Goal: Task Accomplishment & Management: Manage account settings

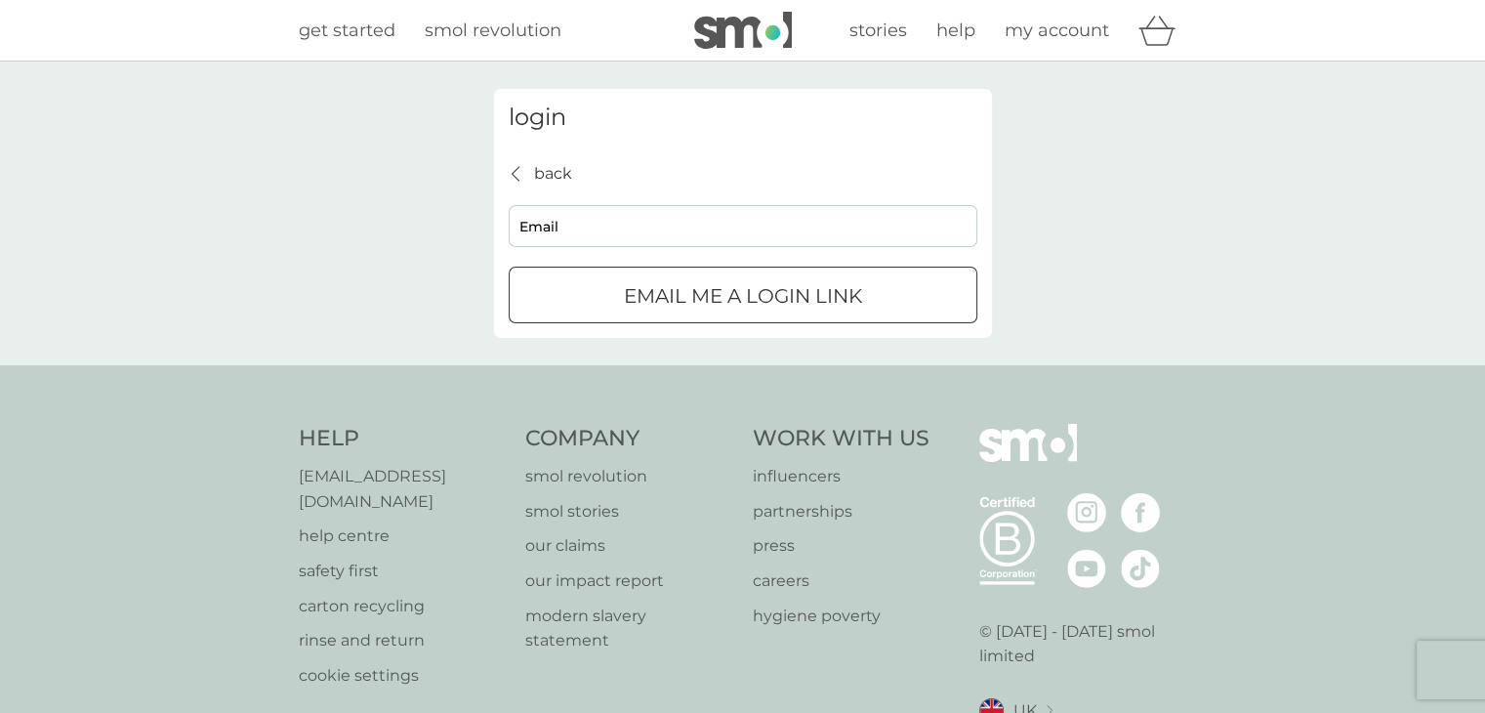
click at [738, 226] on input "Email" at bounding box center [743, 226] width 469 height 42
click at [1047, 42] on link "my account" at bounding box center [1056, 31] width 104 height 28
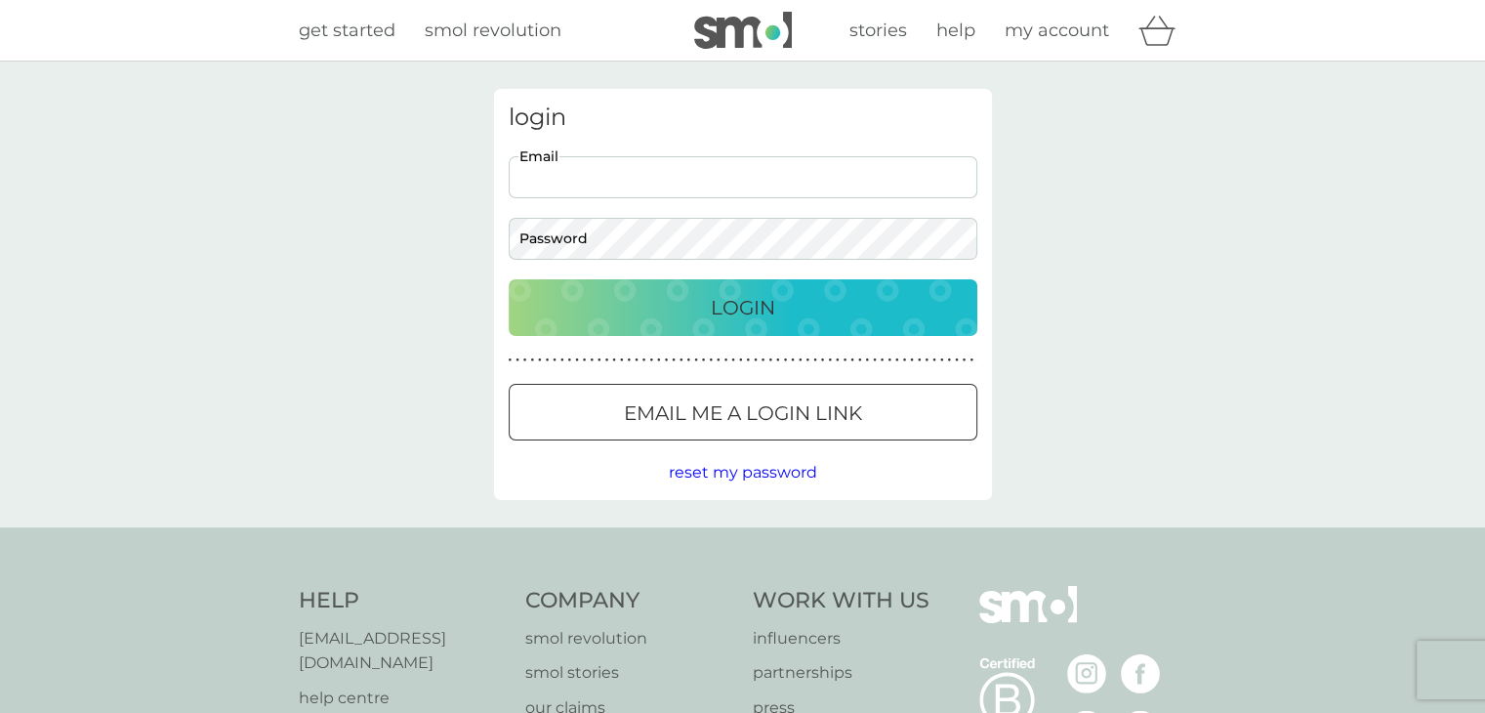
click at [744, 188] on input "Email" at bounding box center [743, 177] width 469 height 42
type input "[EMAIL_ADDRESS][DOMAIN_NAME]"
click at [739, 412] on div at bounding box center [742, 411] width 17 height 17
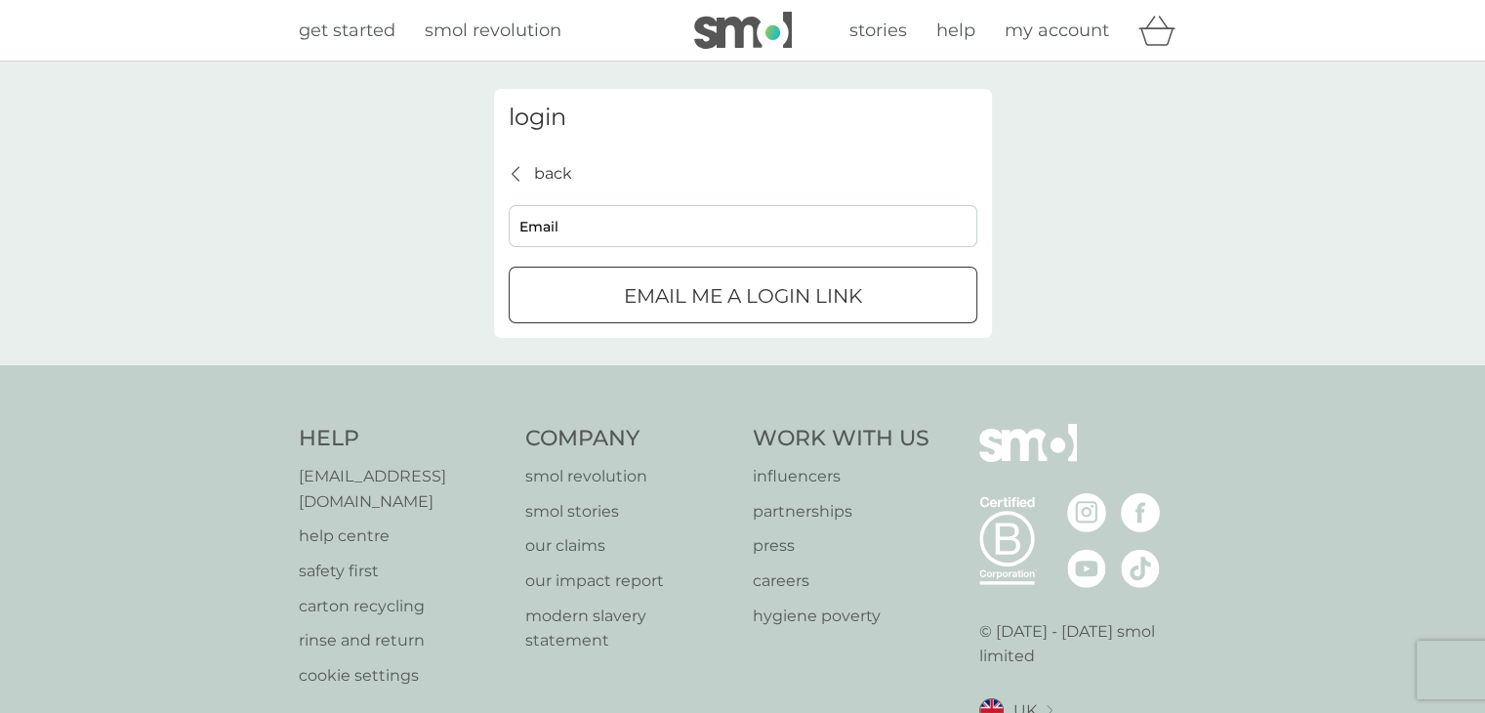
click at [708, 235] on input "Email" at bounding box center [743, 226] width 469 height 42
type input "[EMAIL_ADDRESS][DOMAIN_NAME]"
click at [719, 295] on div "submit" at bounding box center [719, 295] width 0 height 0
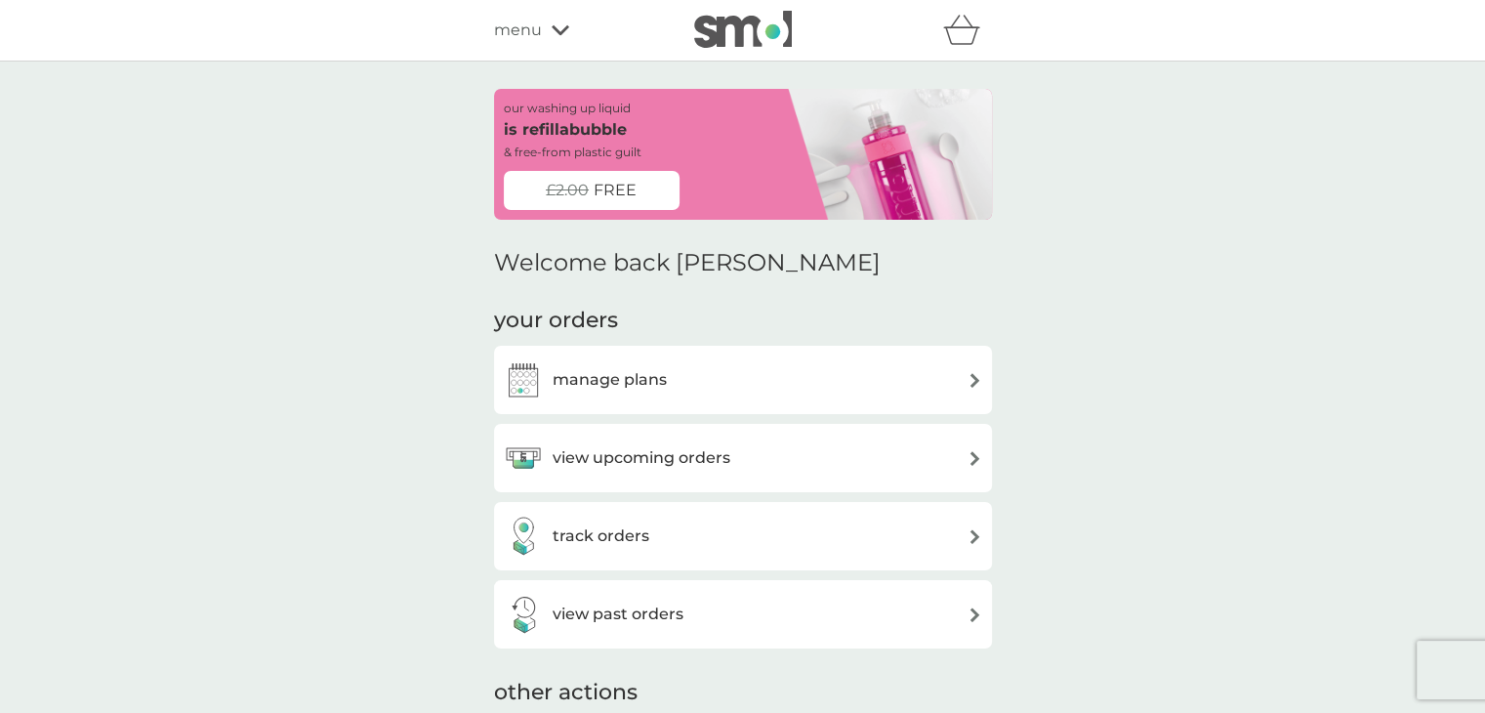
click at [758, 643] on div "view past orders" at bounding box center [743, 614] width 498 height 68
click at [744, 625] on div "view past orders" at bounding box center [743, 613] width 478 height 39
click at [790, 404] on div "manage plans" at bounding box center [743, 380] width 498 height 68
click at [650, 462] on h3 "view upcoming orders" at bounding box center [641, 457] width 178 height 25
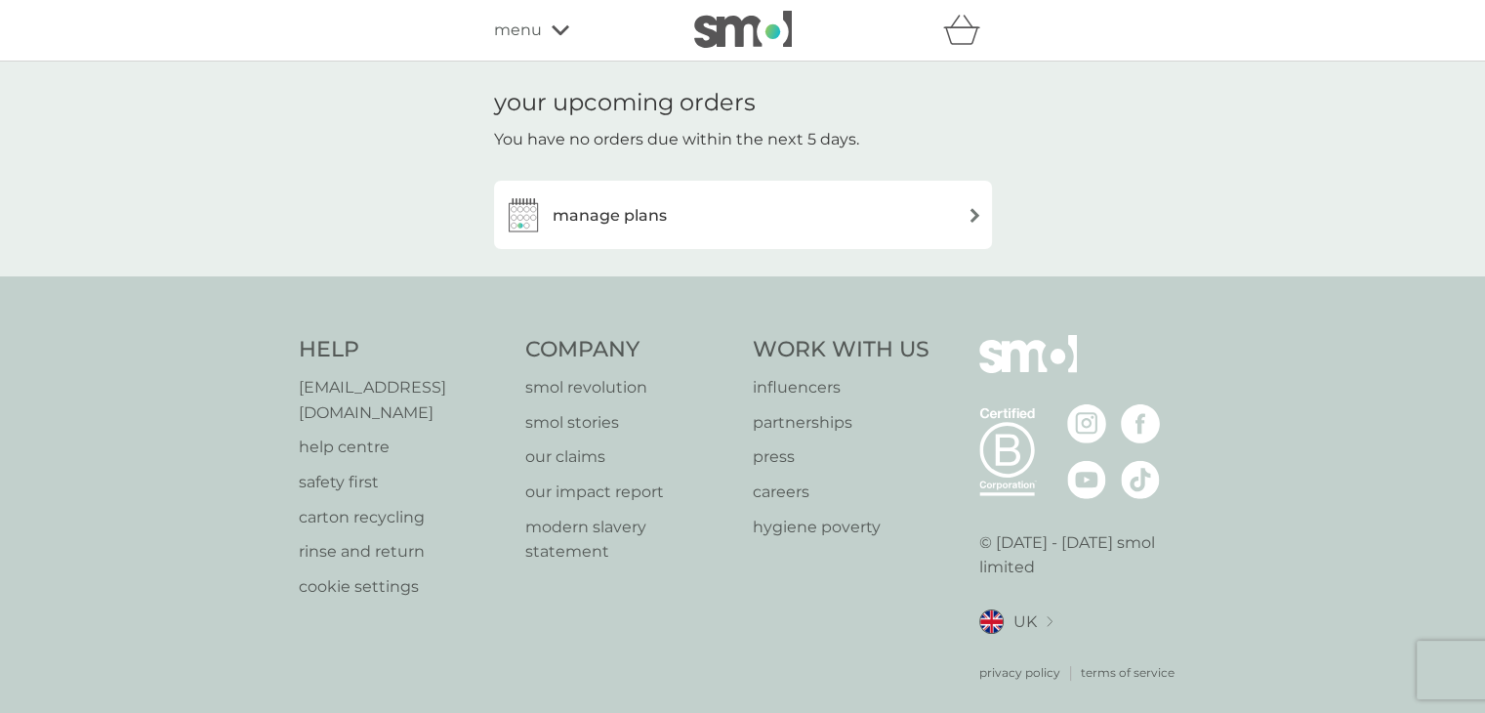
click at [945, 222] on div "manage plans" at bounding box center [743, 214] width 478 height 39
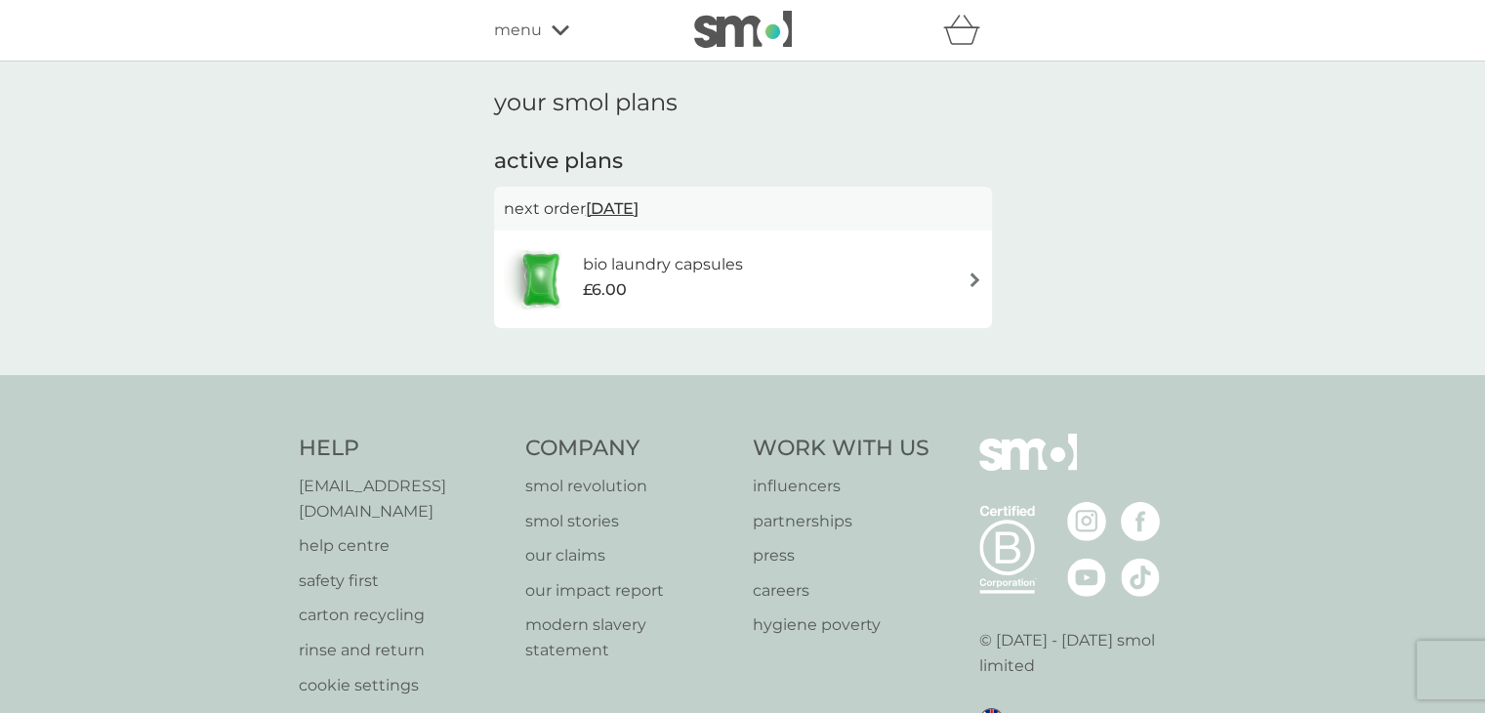
click at [1163, 224] on div "your smol plans active plans next order [DATE] bio laundry capsules £6.00" at bounding box center [742, 217] width 1485 height 313
